Goal: Complete application form: Complete application form

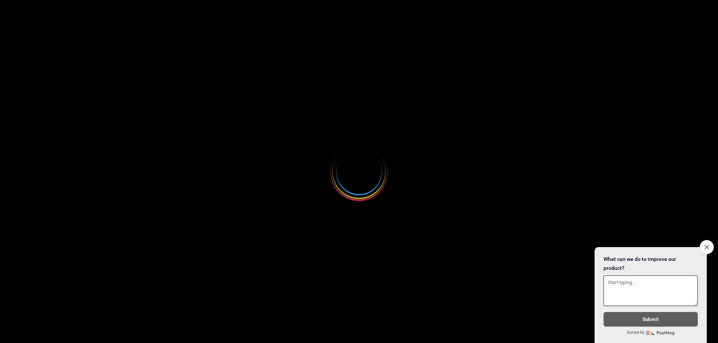
select select
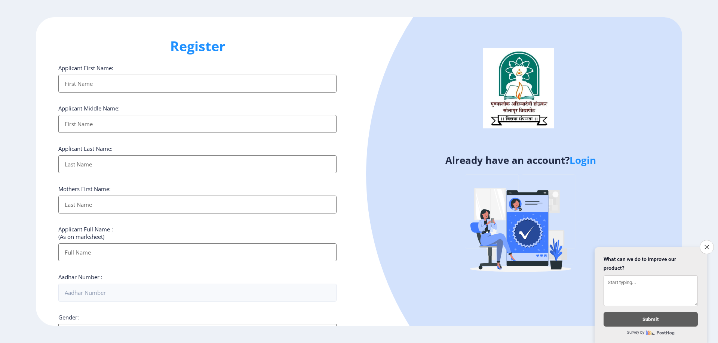
click at [98, 86] on input "Applicant First Name:" at bounding box center [197, 84] width 278 height 18
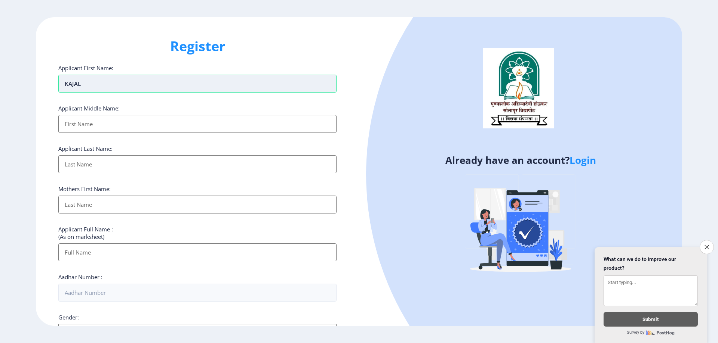
type input "kAJAL"
type input "[PERSON_NAME]"
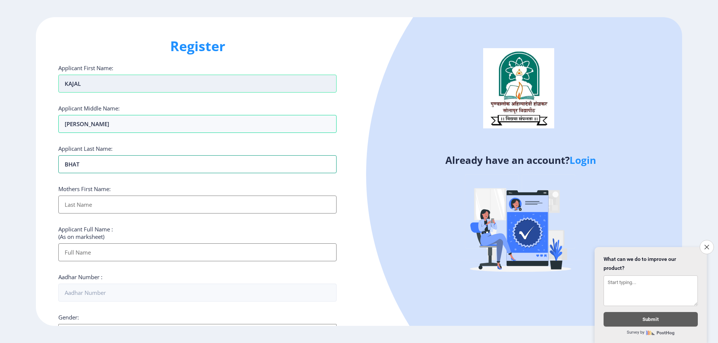
type input "BHAT"
type input "[PERSON_NAME]"
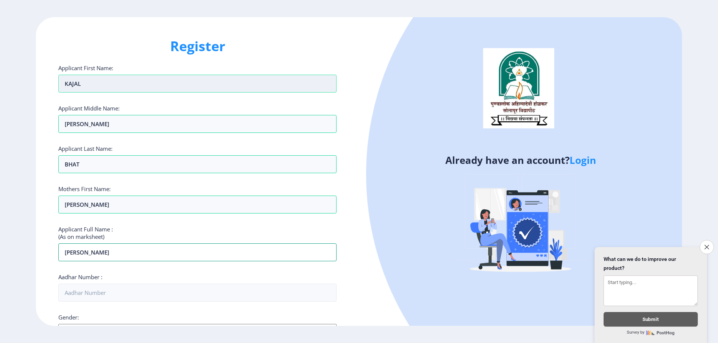
type input "[PERSON_NAME]"
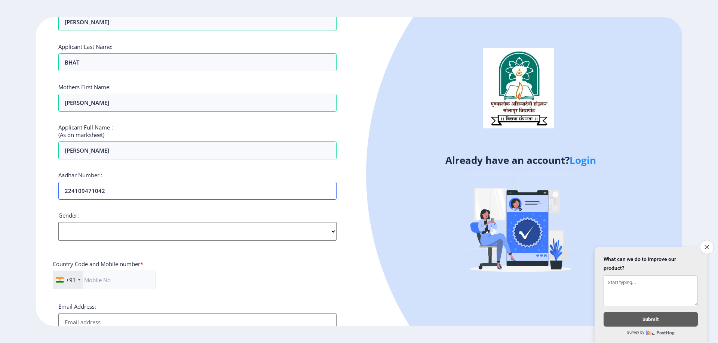
scroll to position [112, 0]
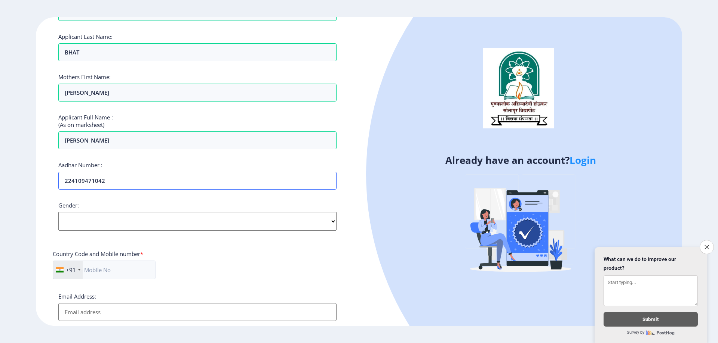
type input "224109471042"
click at [86, 219] on select "Select Gender [DEMOGRAPHIC_DATA] [DEMOGRAPHIC_DATA] Other" at bounding box center [197, 221] width 278 height 19
select select "[DEMOGRAPHIC_DATA]"
click at [58, 212] on select "Select Gender [DEMOGRAPHIC_DATA] [DEMOGRAPHIC_DATA] Other" at bounding box center [197, 221] width 278 height 19
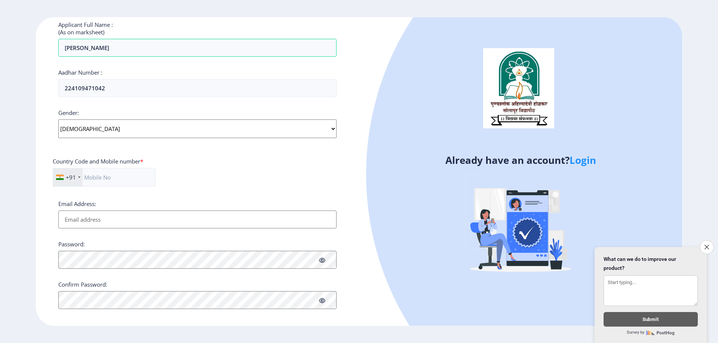
scroll to position [211, 0]
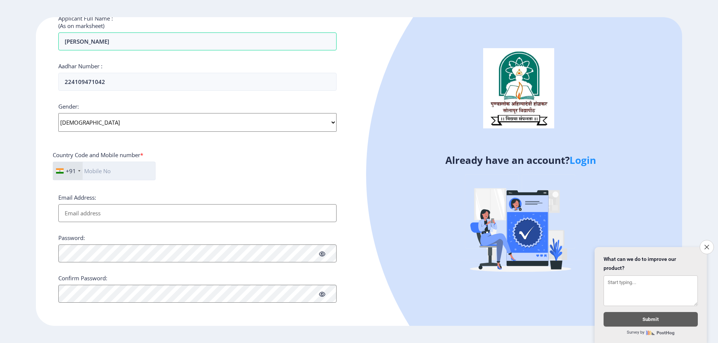
click at [113, 176] on input "text" at bounding box center [104, 171] width 103 height 19
type input "9172662692"
type input "P"
type input "[EMAIL_ADDRESS][DOMAIN_NAME]"
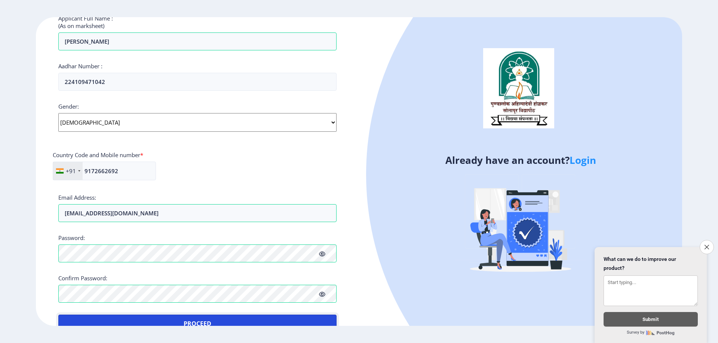
scroll to position [218, 0]
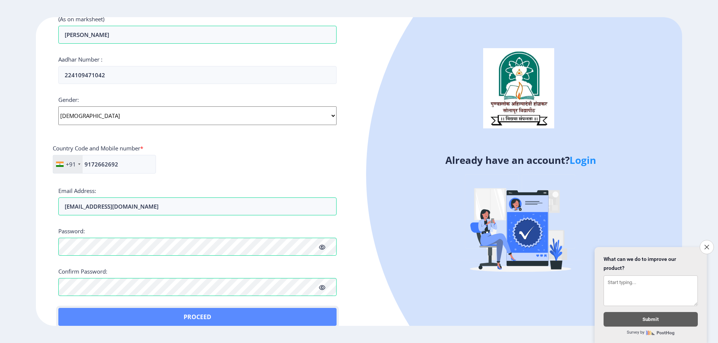
click at [202, 318] on button "Proceed" at bounding box center [197, 317] width 278 height 18
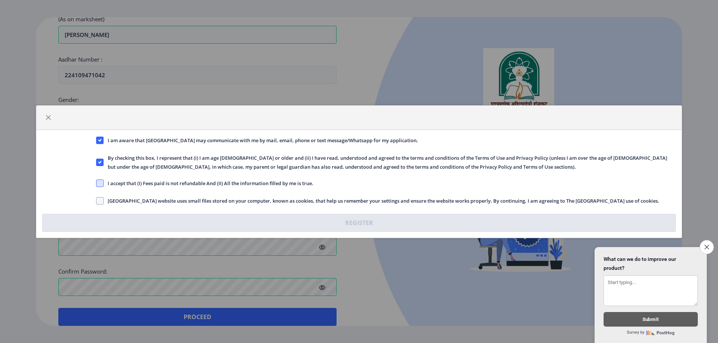
click at [101, 184] on span at bounding box center [99, 183] width 7 height 7
click at [96, 184] on input "I accept that (I) Fees paid is not refundable And (II) All the information fill…" at bounding box center [96, 183] width 0 height 0
checkbox input "true"
click at [100, 199] on span at bounding box center [99, 200] width 7 height 7
click at [96, 201] on input "[GEOGRAPHIC_DATA] website uses small files stored on your computer, known as co…" at bounding box center [96, 201] width 0 height 0
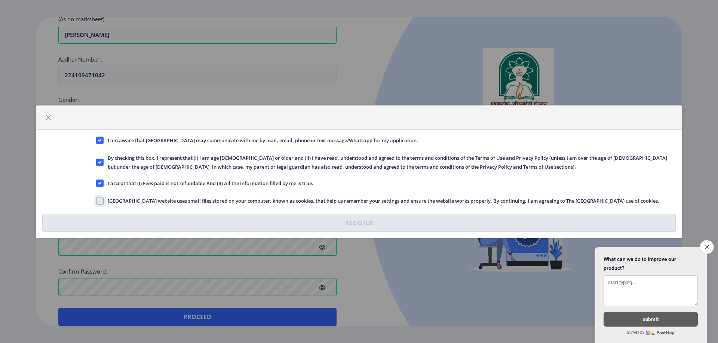
checkbox input "true"
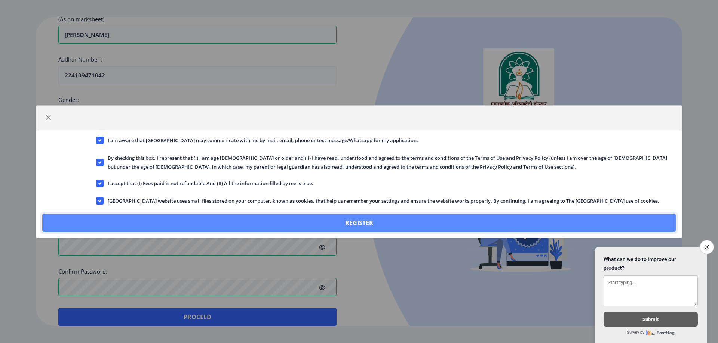
click at [305, 225] on button "Register" at bounding box center [358, 223] width 633 height 18
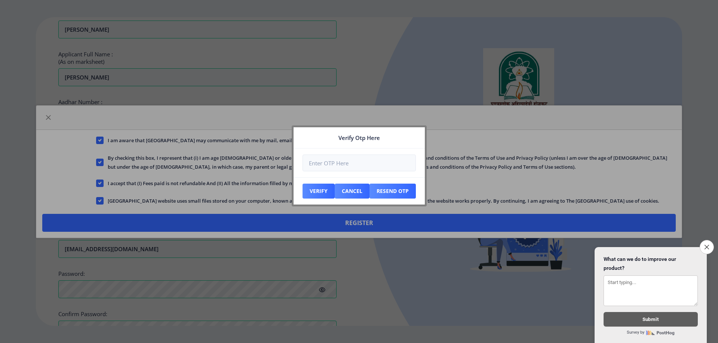
scroll to position [261, 0]
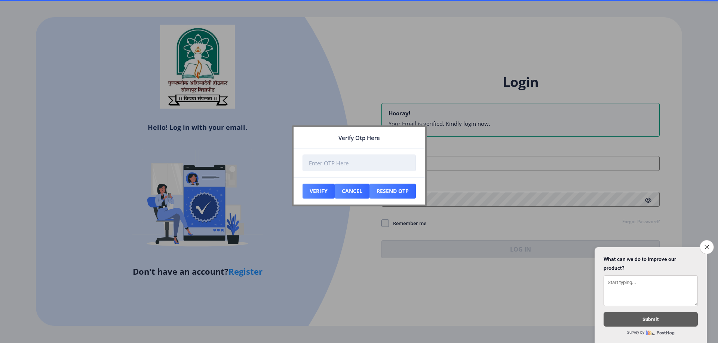
click at [360, 168] on input "number" at bounding box center [358, 163] width 113 height 17
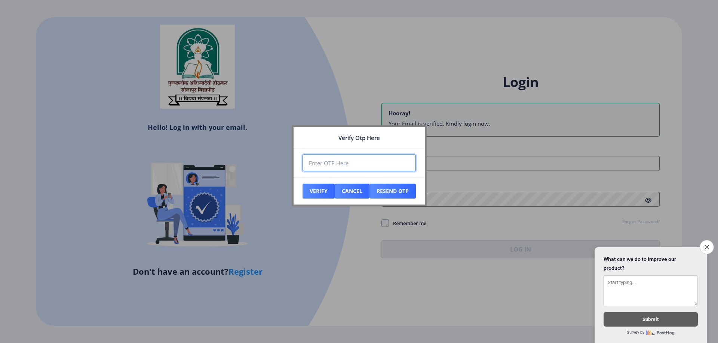
paste input "607890"
type input "607890"
click at [315, 194] on button "Verify" at bounding box center [318, 191] width 32 height 15
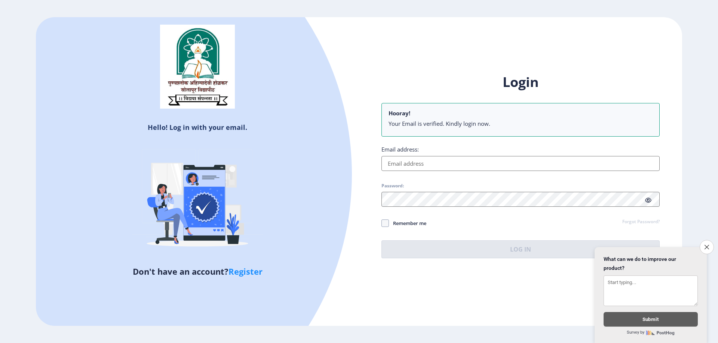
click at [407, 166] on input "Email address:" at bounding box center [520, 163] width 278 height 15
click at [407, 165] on input "Email address:" at bounding box center [520, 163] width 278 height 15
type input "[EMAIL_ADDRESS][DOMAIN_NAME]"
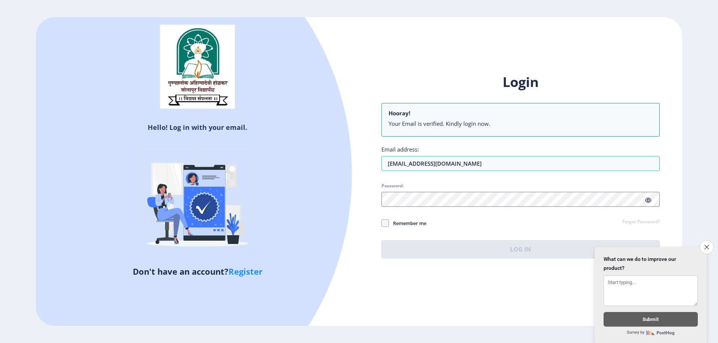
click at [412, 208] on div "Login Hooray! Your Email is verified. Kindly login now. Email address: [EMAIL_A…" at bounding box center [520, 165] width 278 height 185
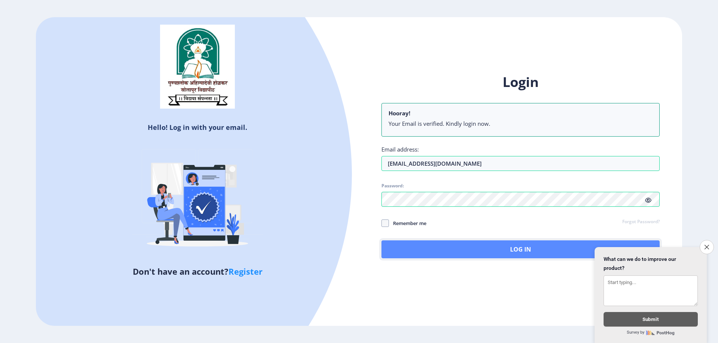
click at [453, 251] on button "Log In" at bounding box center [520, 250] width 278 height 18
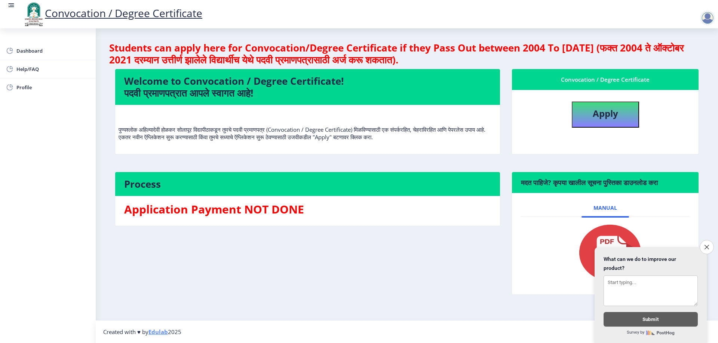
click at [443, 242] on div "Process Application Payment NOT DONE" at bounding box center [307, 239] width 397 height 135
click at [598, 118] on b "Apply" at bounding box center [604, 113] width 25 height 12
select select
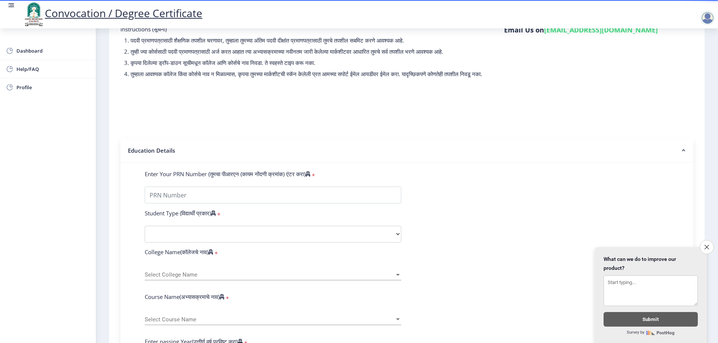
scroll to position [118, 0]
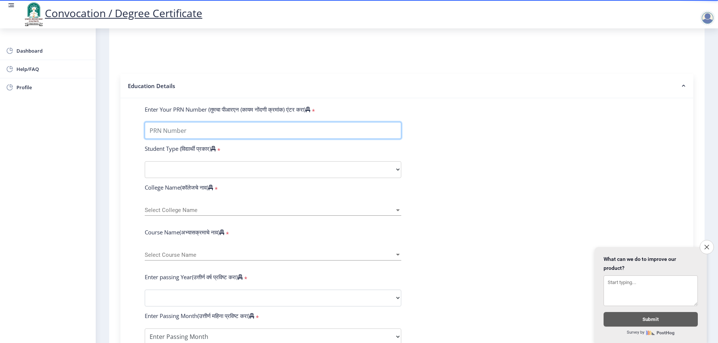
click at [198, 138] on input "Enter Your PRN Number (तुमचा पीआरएन (कायम नोंदणी क्रमांक) एंटर करा)" at bounding box center [273, 130] width 256 height 17
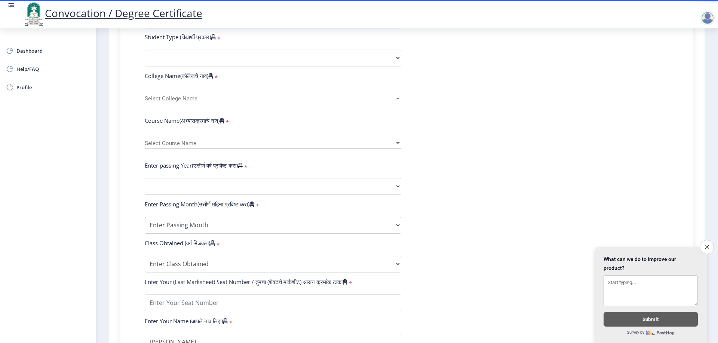
scroll to position [230, 0]
drag, startPoint x: 192, startPoint y: 56, endPoint x: 195, endPoint y: 64, distance: 8.4
click at [192, 55] on form "Enter Your PRN Number (तुमचा पीआरएन (कायम नोंदणी क्रमांक) एंटर करा) * Student T…" at bounding box center [406, 192] width 535 height 396
click at [195, 64] on select "Select Student Type Regular External" at bounding box center [273, 57] width 256 height 17
select select "Regular"
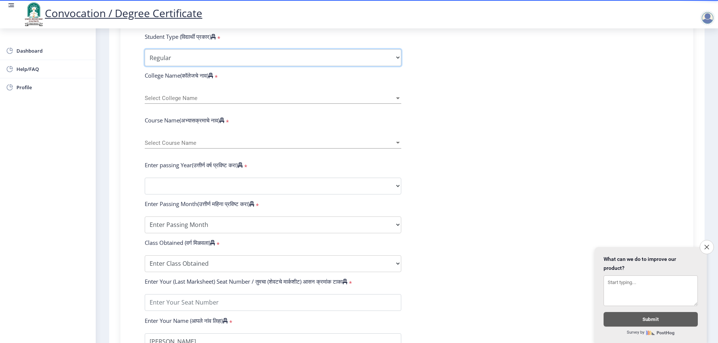
click at [145, 56] on select "Select Student Type Regular External" at bounding box center [273, 57] width 256 height 17
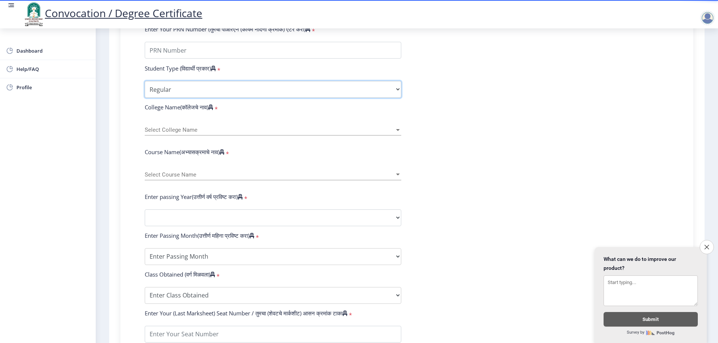
scroll to position [155, 0]
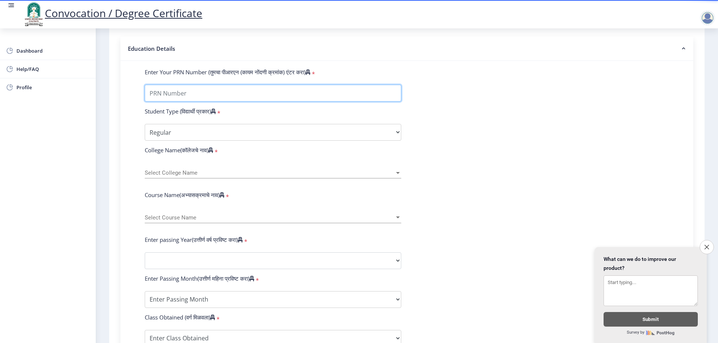
click at [180, 102] on input "Enter Your PRN Number (तुमचा पीआरएन (कायम नोंदणी क्रमांक) एंटर करा)" at bounding box center [273, 93] width 256 height 17
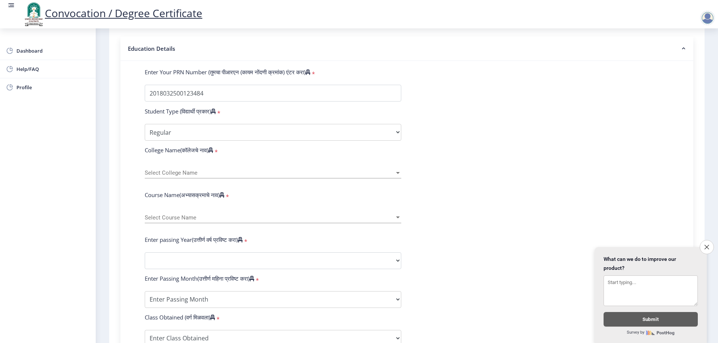
click at [379, 118] on div "Student Type (विद्यार्थी प्रकार) *" at bounding box center [273, 113] width 268 height 10
click at [229, 136] on select "Select Student Type Regular External" at bounding box center [273, 132] width 256 height 17
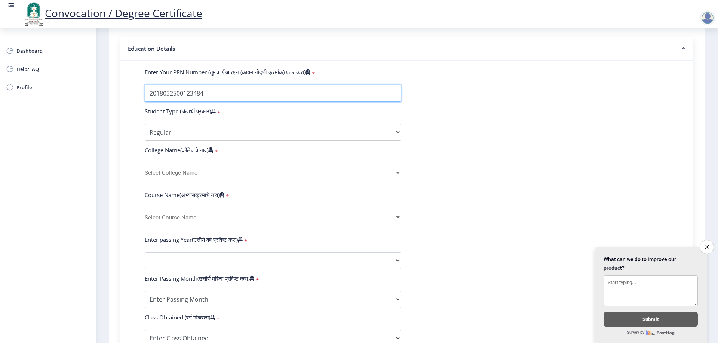
click at [198, 100] on input "Enter Your PRN Number (तुमचा पीआरएन (कायम नोंदणी क्रमांक) एंटर करा)" at bounding box center [273, 93] width 256 height 17
type input "2018032500123284"
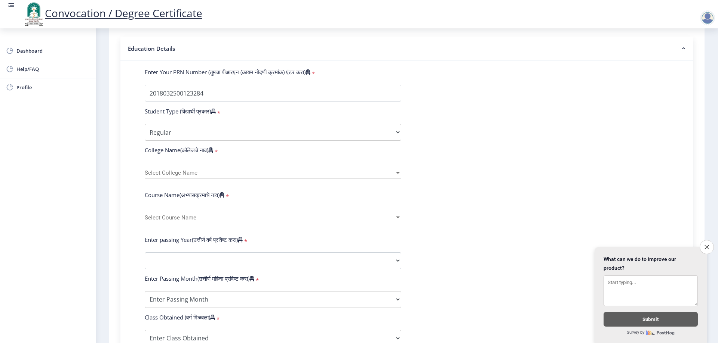
click at [488, 144] on form "Enter Your PRN Number (तुमचा पीआरएन (कायम नोंदणी क्रमांक) एंटर करा) * Student T…" at bounding box center [406, 266] width 535 height 396
click at [329, 111] on form "Enter Your PRN Number (तुमचा पीआरएन (कायम नोंदणी क्रमांक) एंटर करा) * Student T…" at bounding box center [406, 266] width 535 height 396
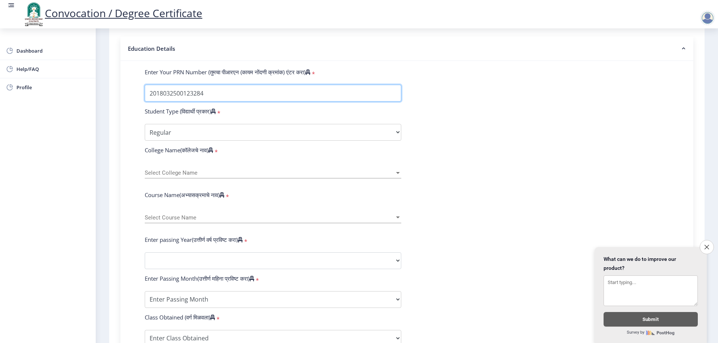
drag, startPoint x: 321, startPoint y: 101, endPoint x: 397, endPoint y: 116, distance: 78.1
click at [322, 100] on input "Enter Your PRN Number (तुमचा पीआरएन (कायम नोंदणी क्रमांक) एंटर करा)" at bounding box center [273, 93] width 256 height 17
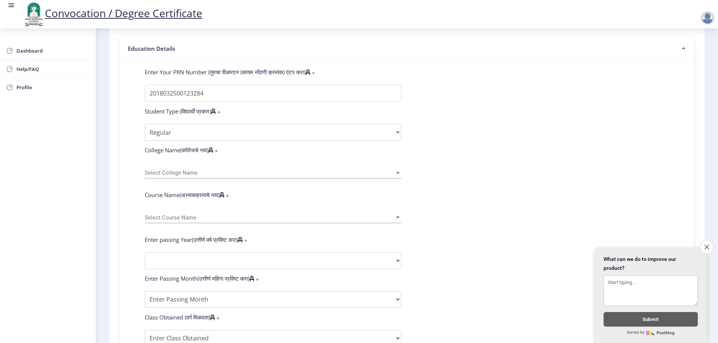
click at [489, 128] on form "Enter Your PRN Number (तुमचा पीआरएन (कायम नोंदणी क्रमांक) एंटर करा) * Student T…" at bounding box center [406, 266] width 535 height 396
click at [300, 141] on select "Select Student Type Regular External" at bounding box center [273, 132] width 256 height 17
click at [173, 176] on span "Select College Name" at bounding box center [270, 173] width 250 height 6
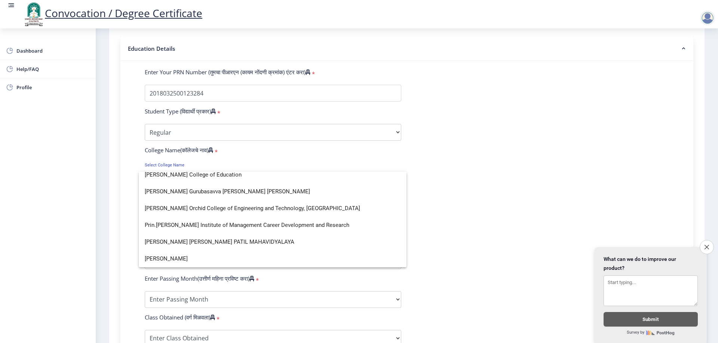
scroll to position [5, 0]
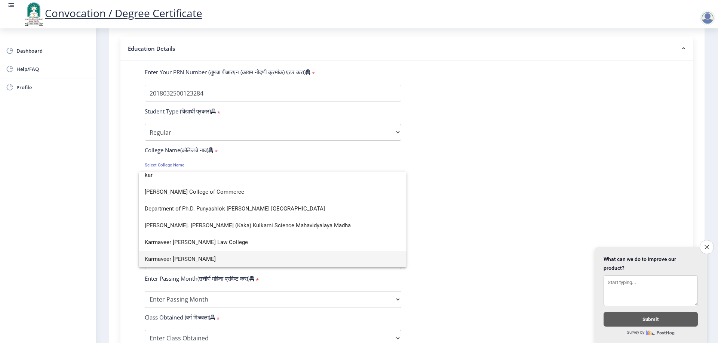
type input "kar"
click at [222, 256] on span "Karmaveer [PERSON_NAME]" at bounding box center [273, 259] width 256 height 17
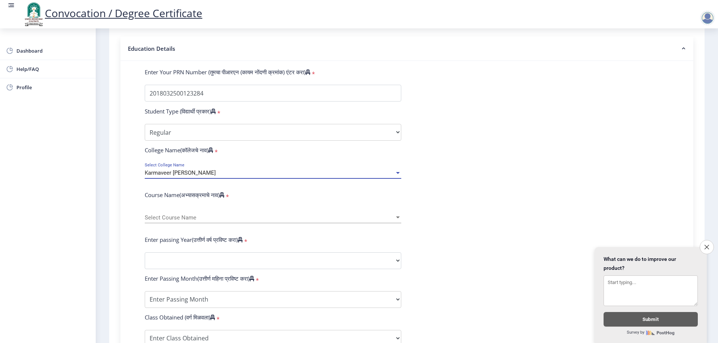
scroll to position [5, 0]
click at [214, 224] on div "Select Course Name Select Course Name" at bounding box center [273, 216] width 256 height 16
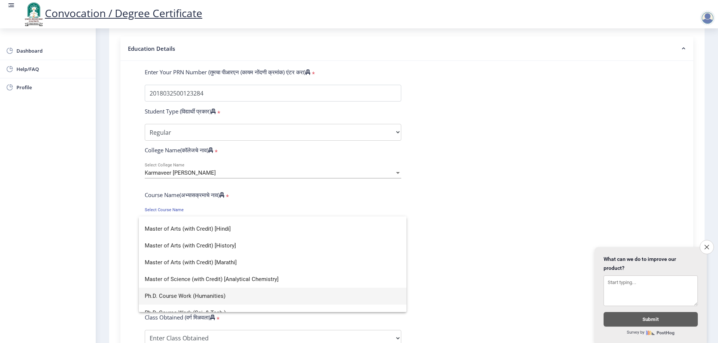
scroll to position [190, 0]
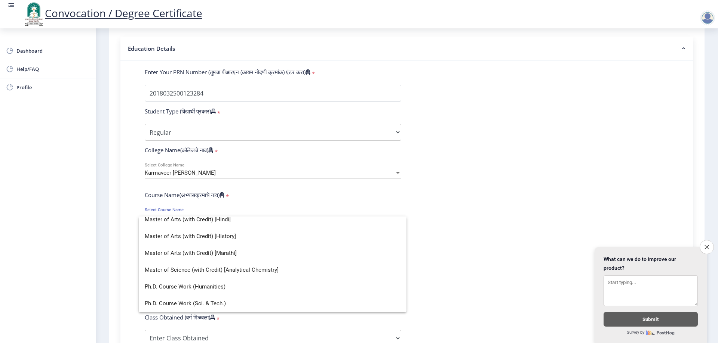
click at [539, 286] on div at bounding box center [359, 171] width 718 height 343
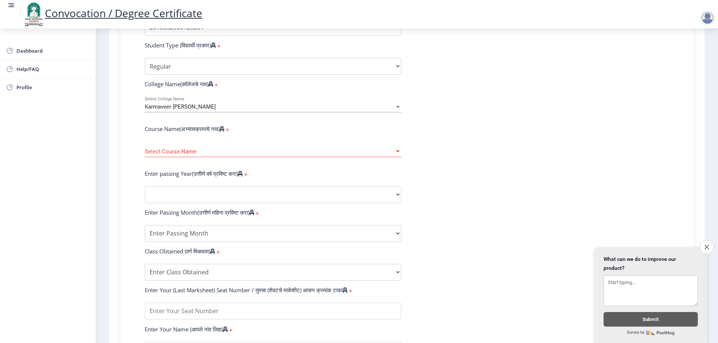
scroll to position [342, 0]
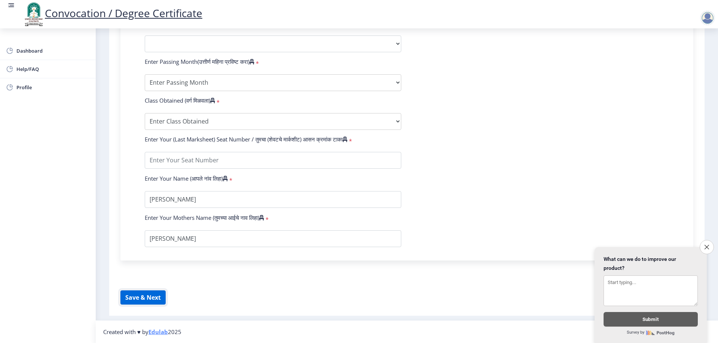
click at [149, 293] on button "Save & Next" at bounding box center [142, 298] width 45 height 14
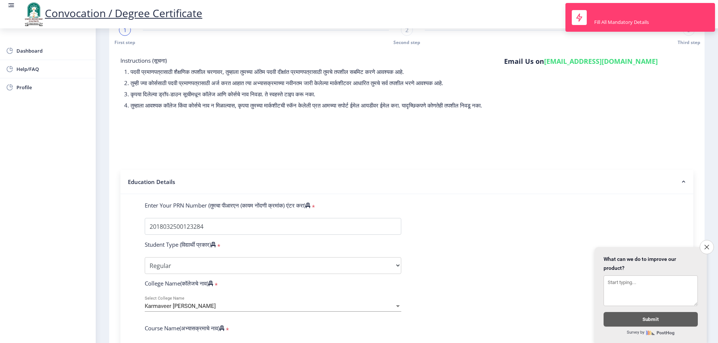
scroll to position [0, 0]
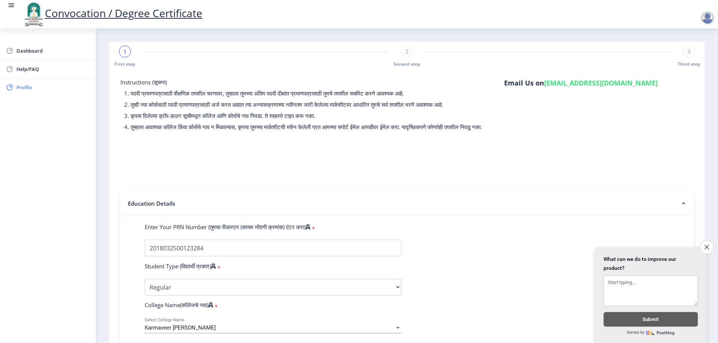
click at [25, 83] on span "Profile" at bounding box center [52, 87] width 73 height 9
select select
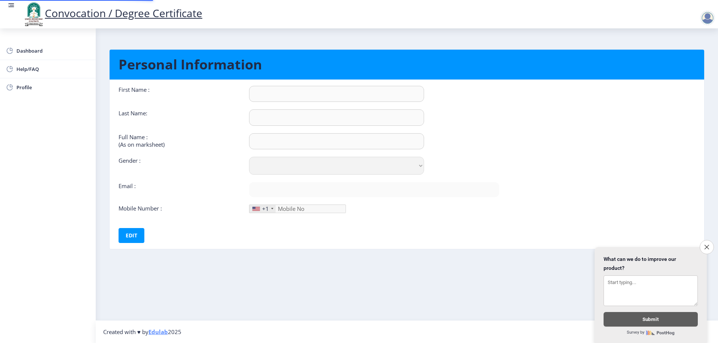
type input "kAJAL"
type input "BHAT"
type input "[PERSON_NAME]"
select select "[DEMOGRAPHIC_DATA]"
type input "[EMAIL_ADDRESS][DOMAIN_NAME]"
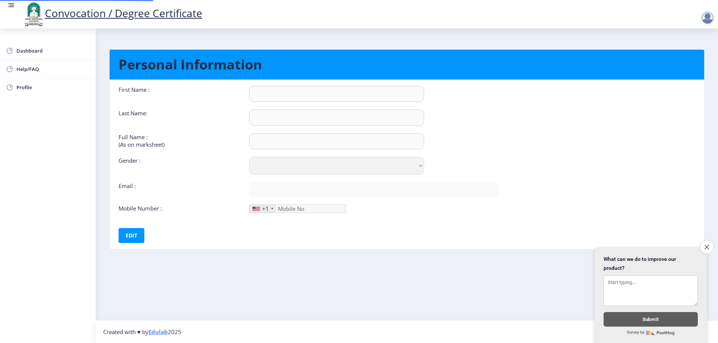
type input "9172662692"
drag, startPoint x: 286, startPoint y: 189, endPoint x: 133, endPoint y: 238, distance: 160.5
click at [133, 238] on button "Edit" at bounding box center [131, 235] width 26 height 15
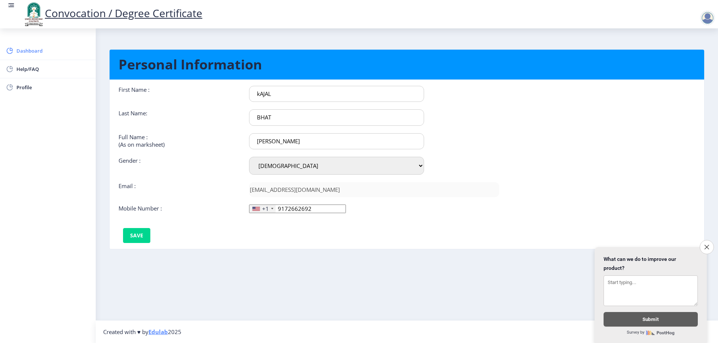
click at [28, 51] on span "Dashboard" at bounding box center [52, 50] width 73 height 9
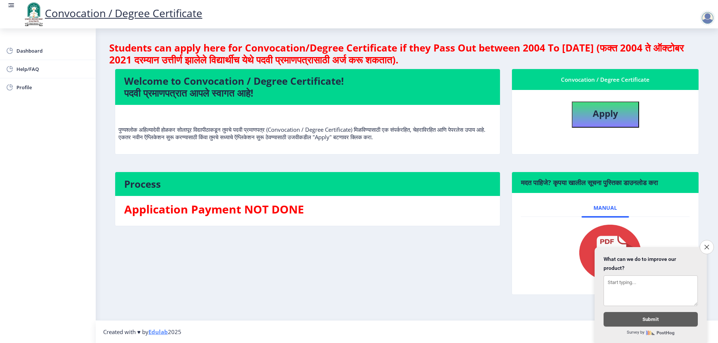
drag, startPoint x: 263, startPoint y: 110, endPoint x: 267, endPoint y: 108, distance: 4.9
click at [263, 110] on nb-card-body "पुण्यश्लोक अहिल्यादेवी होळकर सोलापूर विद्यापीठाकडून तुमचे पदवी प्रमाणपत्र (Conv…" at bounding box center [307, 129] width 385 height 49
select select
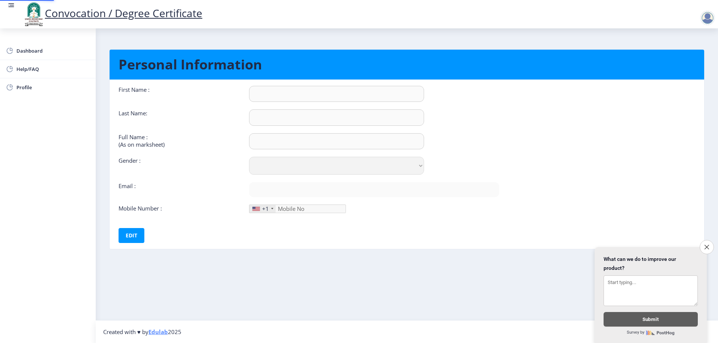
type input "kAJAL"
type input "BHAT"
type input "[PERSON_NAME]"
select select "[DEMOGRAPHIC_DATA]"
type input "[EMAIL_ADDRESS][DOMAIN_NAME]"
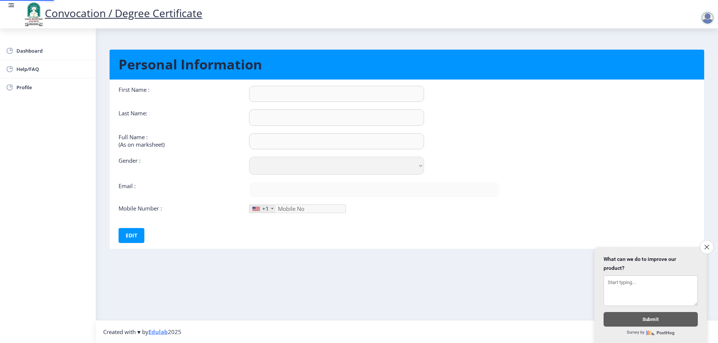
type input "9172662692"
select select
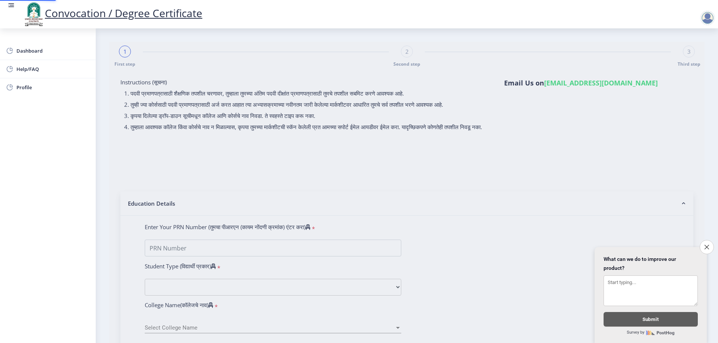
type input "[PERSON_NAME]"
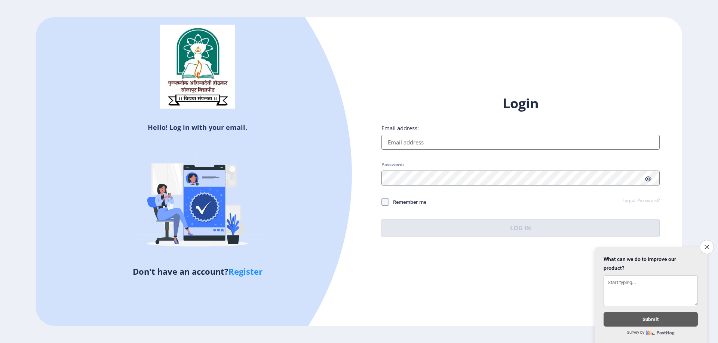
select select
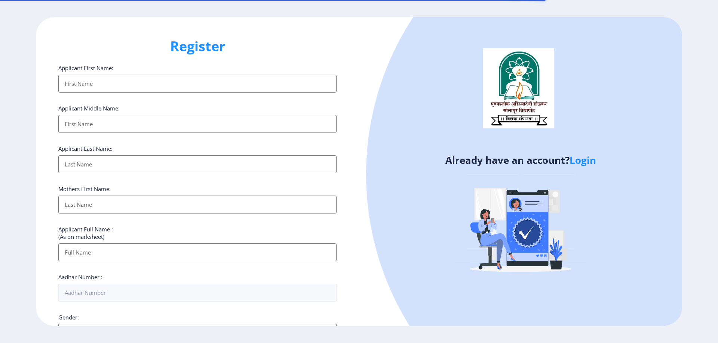
select select
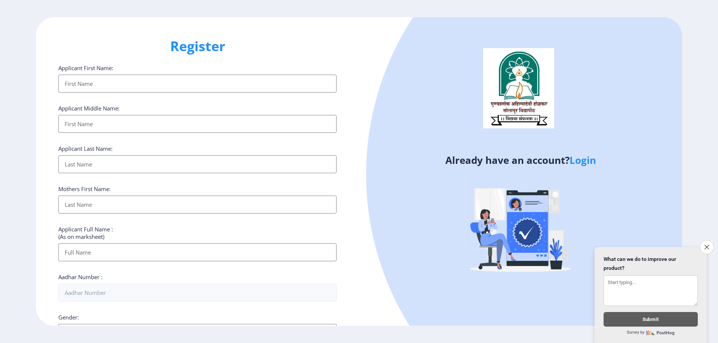
click at [587, 161] on link "Login" at bounding box center [582, 160] width 27 height 13
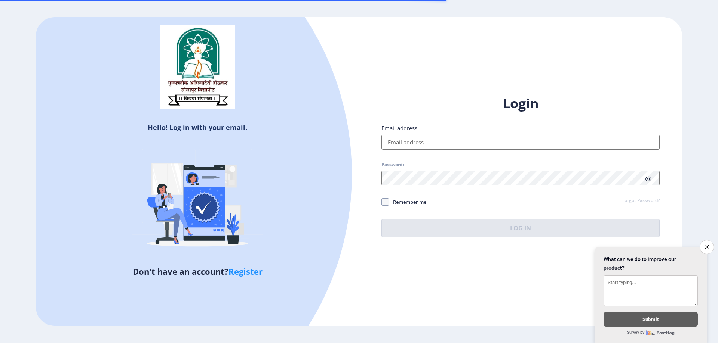
click at [330, 181] on div at bounding box center [65, 174] width 574 height 574
